Goal: Task Accomplishment & Management: Manage account settings

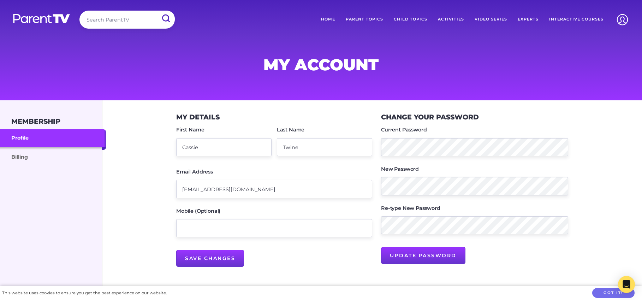
click at [44, 164] on link "Billing" at bounding box center [53, 156] width 106 height 19
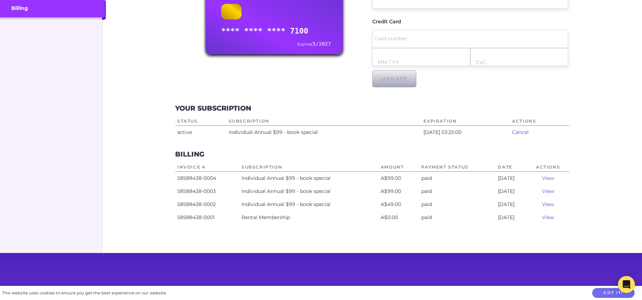
scroll to position [206, 0]
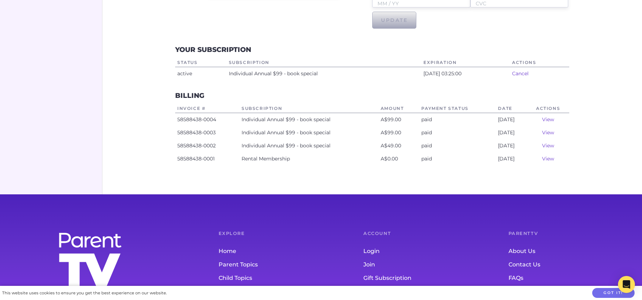
click at [516, 73] on link "Cancel" at bounding box center [520, 73] width 17 height 6
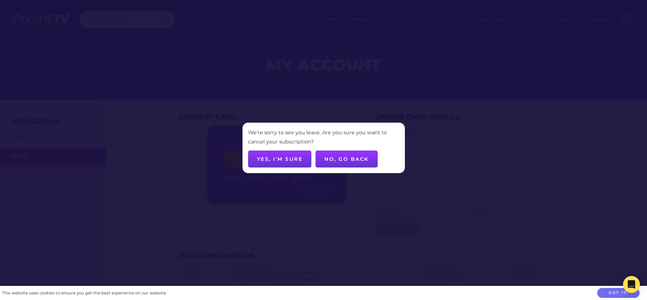
click at [277, 157] on button "Yes, I'm sure" at bounding box center [280, 158] width 64 height 17
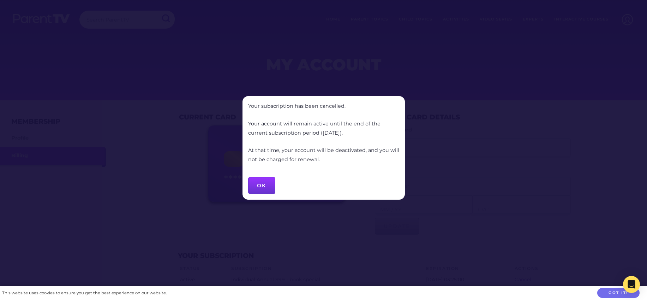
click at [268, 181] on button "OK" at bounding box center [261, 185] width 27 height 17
